Goal: Check status

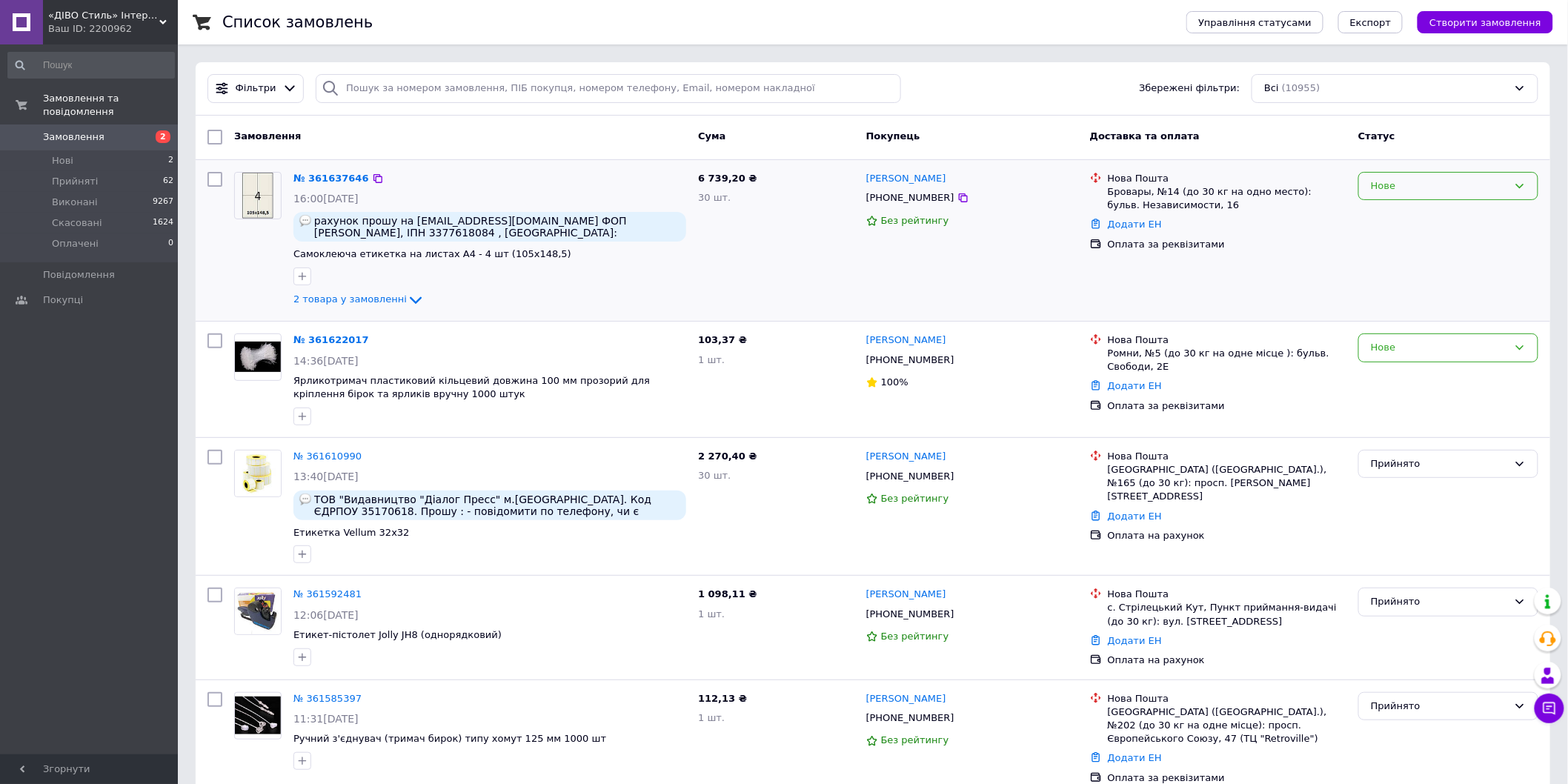
click at [1404, 193] on div "Нове" at bounding box center [1438, 186] width 137 height 16
click at [1410, 215] on li "Прийнято" at bounding box center [1448, 217] width 179 height 27
click at [1428, 336] on div "Нове" at bounding box center [1448, 348] width 180 height 29
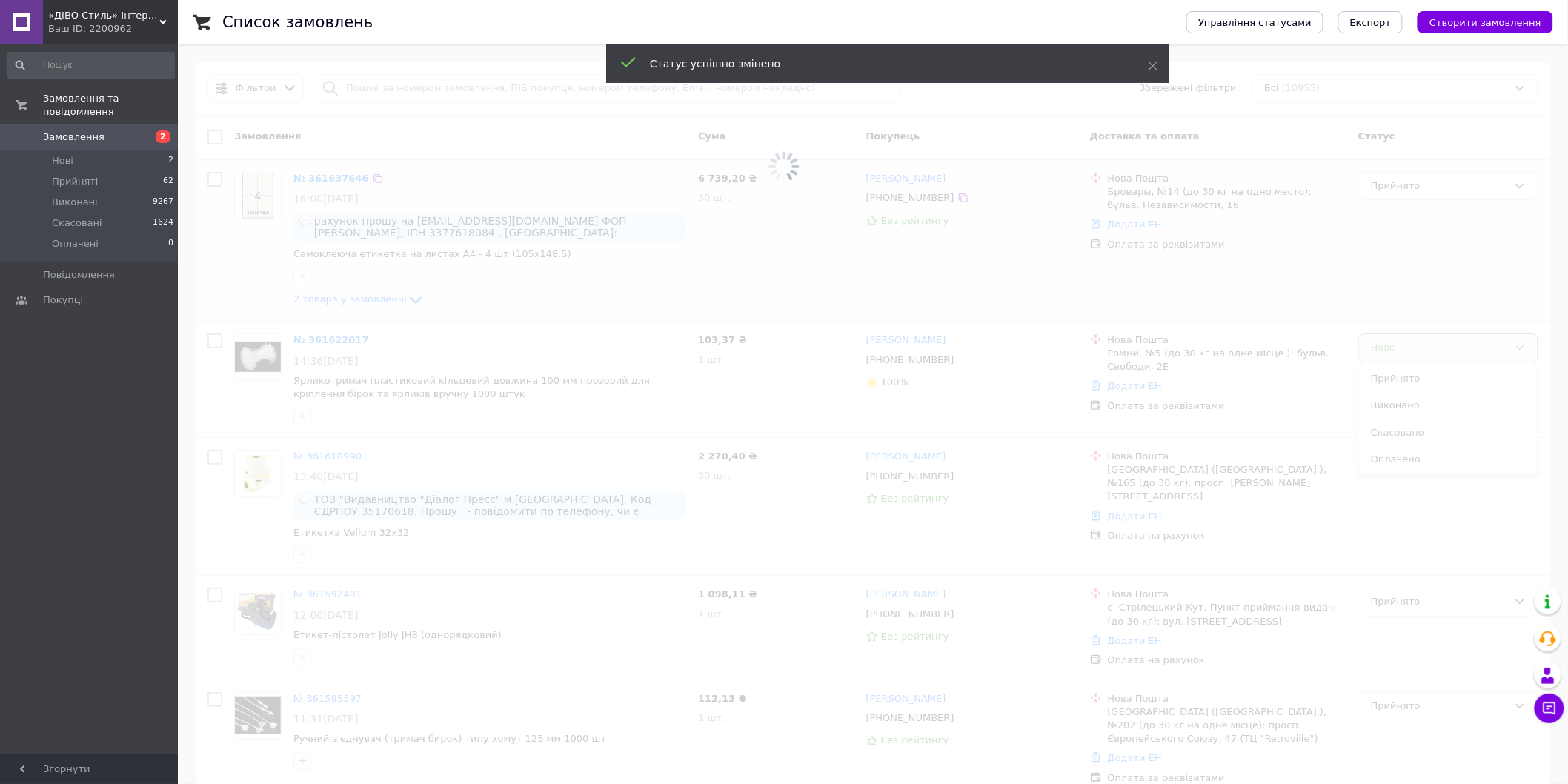
click at [1426, 368] on span at bounding box center [784, 392] width 1568 height 784
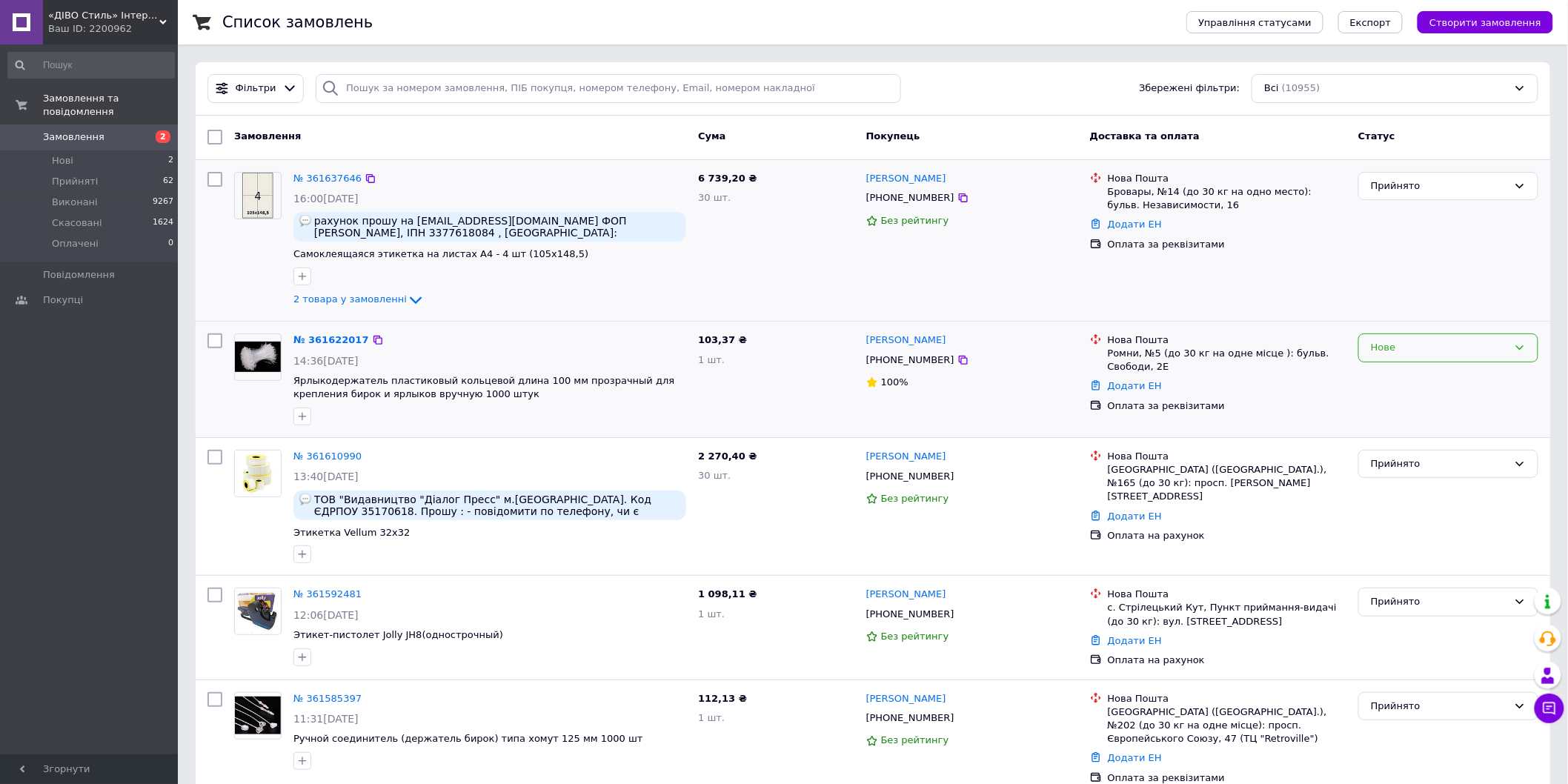
click at [1404, 335] on div "Нове" at bounding box center [1448, 348] width 180 height 29
click at [1405, 376] on li "Прийнято" at bounding box center [1448, 379] width 179 height 27
click at [336, 343] on link "№ 361622017" at bounding box center [327, 339] width 68 height 11
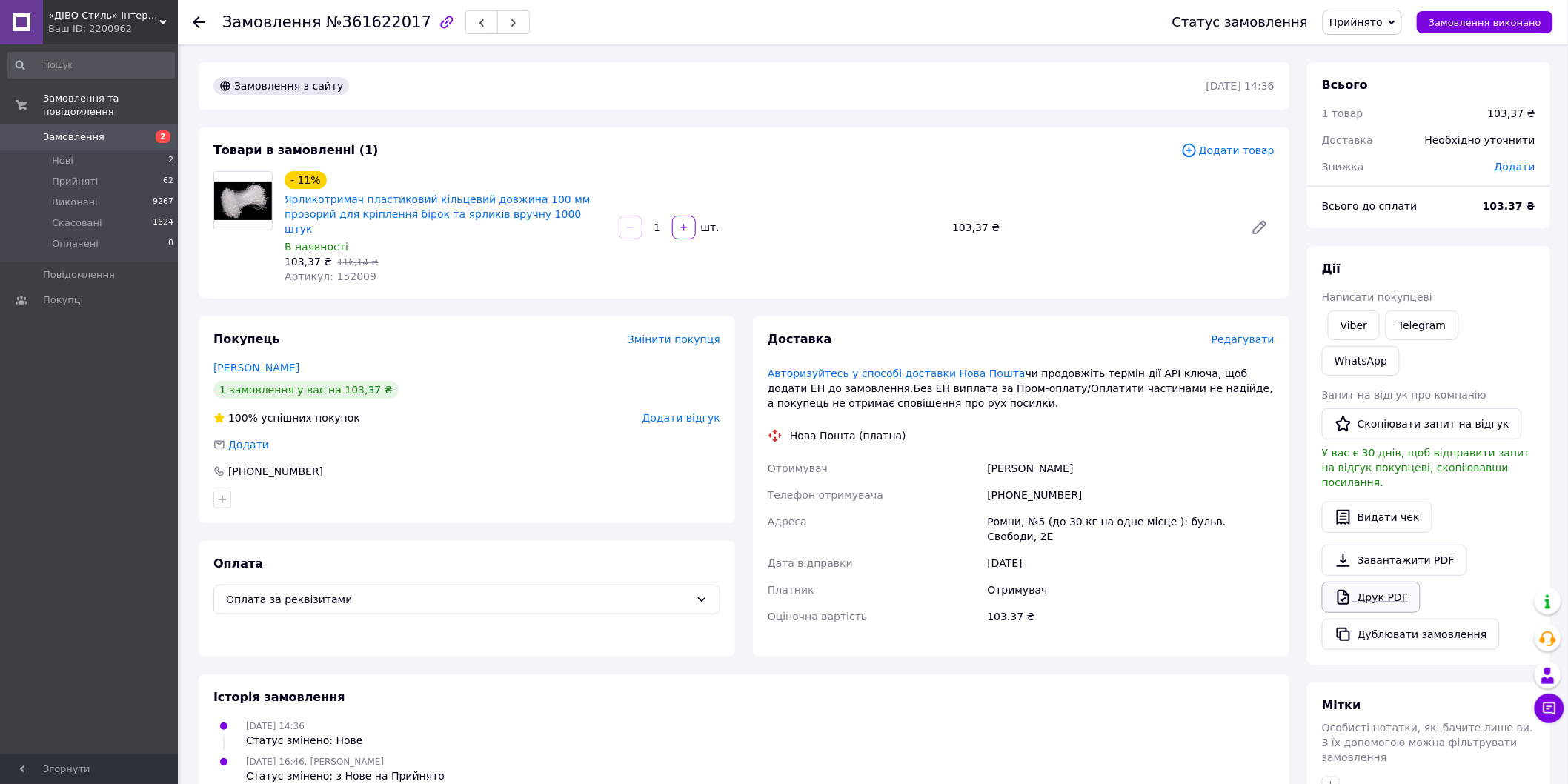
click at [1379, 582] on link "Друк PDF" at bounding box center [1371, 597] width 98 height 31
click at [152, 130] on span "2" at bounding box center [158, 137] width 41 height 14
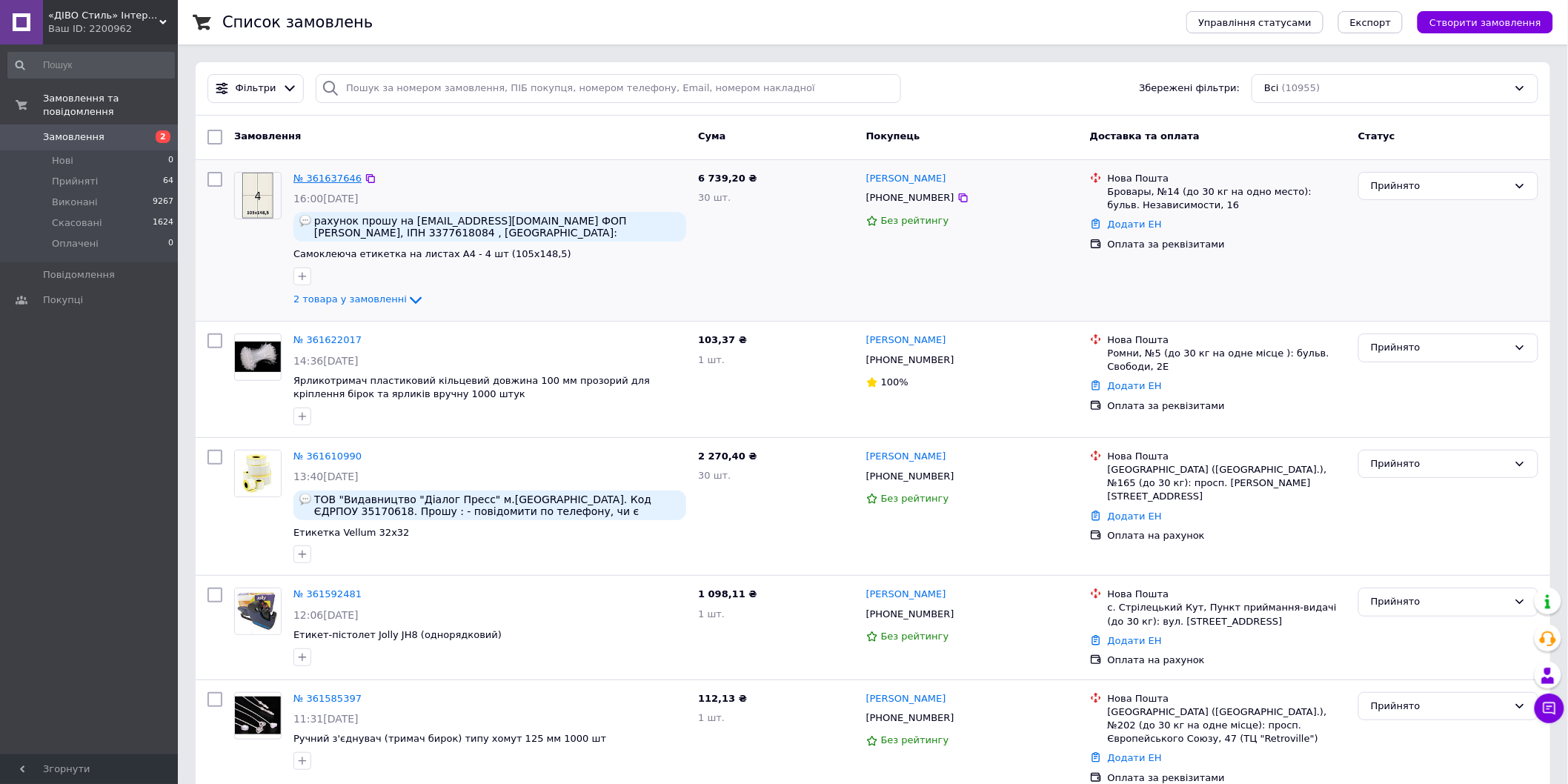
click at [332, 174] on link "№ 361637646" at bounding box center [327, 178] width 68 height 11
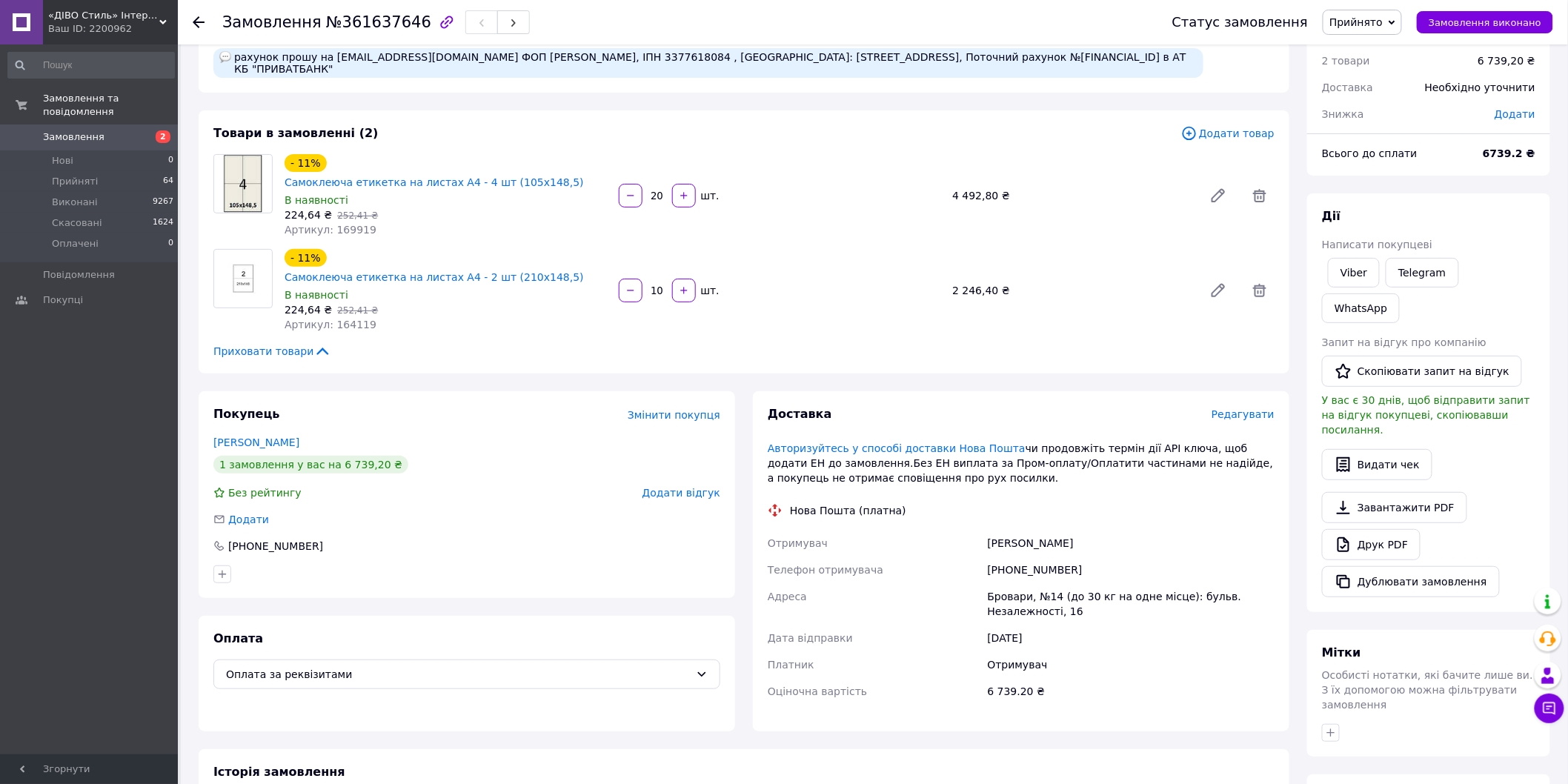
scroll to position [83, 0]
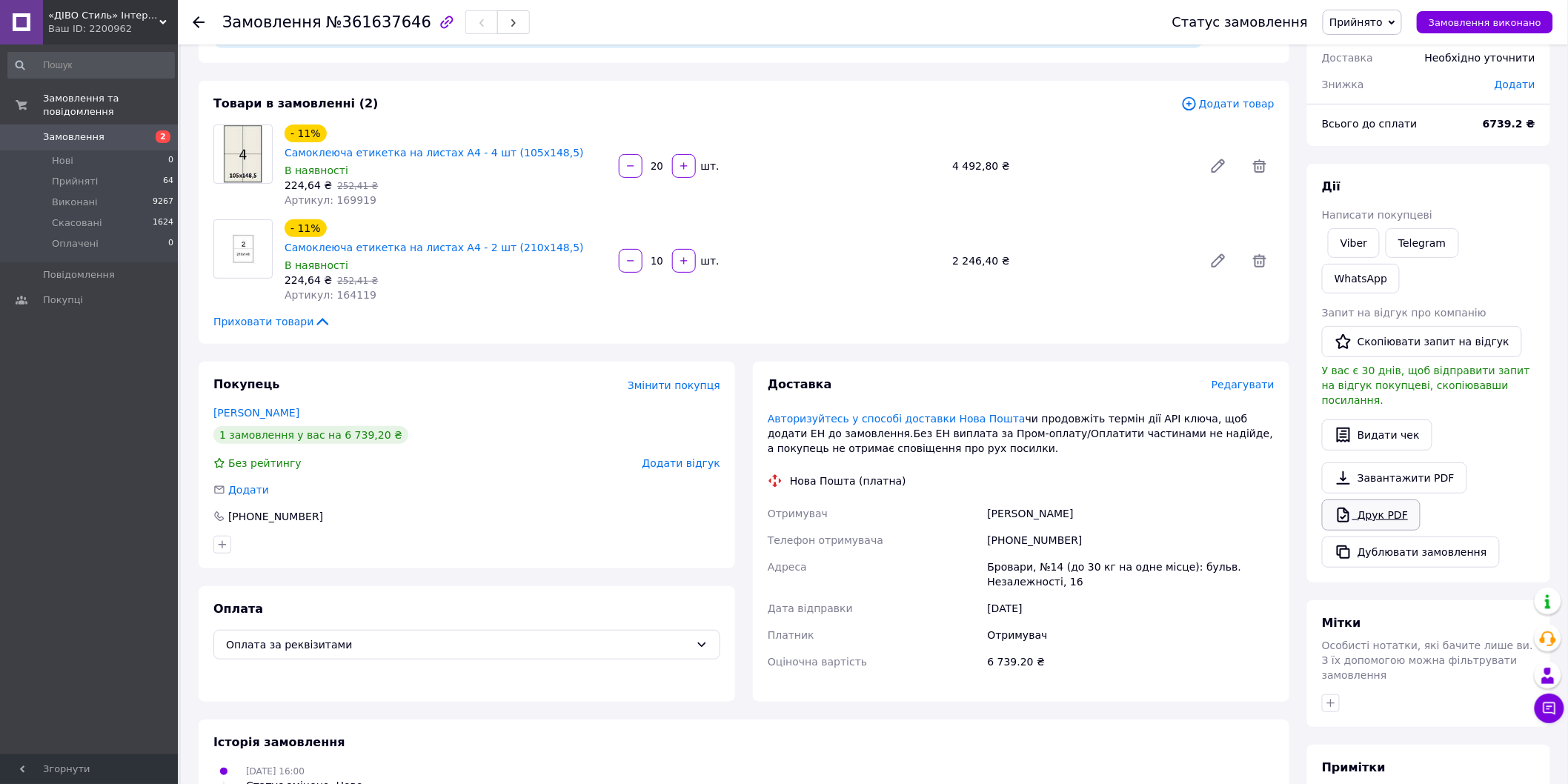
click at [1369, 499] on link "Друк PDF" at bounding box center [1371, 514] width 98 height 31
